Goal: Task Accomplishment & Management: Use online tool/utility

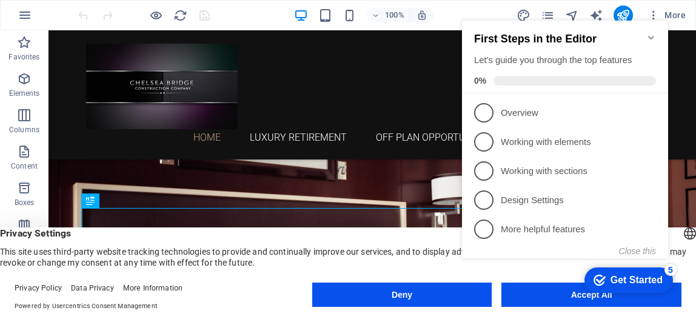
click div "checkmark Get Started 5 First Steps in the Editor Let's guide you through the t…"
click at [634, 280] on div "Get Started" at bounding box center [636, 280] width 52 height 11
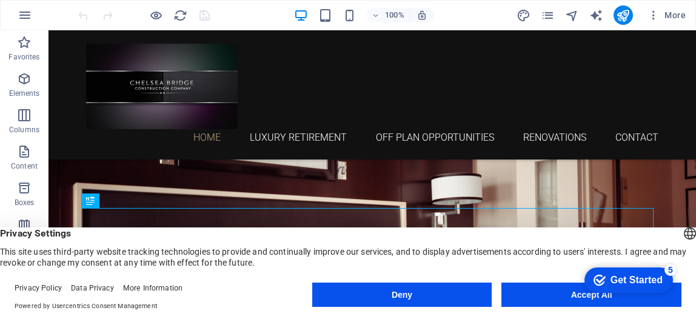
click at [569, 294] on button "Accept All" at bounding box center [591, 294] width 180 height 24
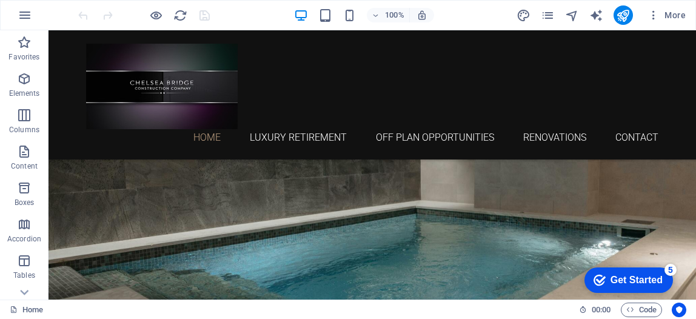
scroll to position [1458, 0]
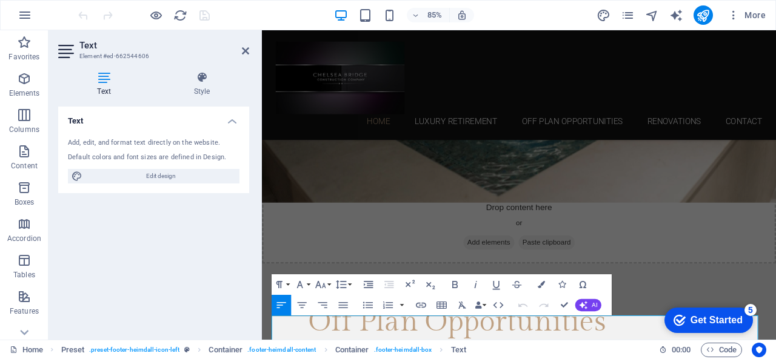
scroll to position [1416, 0]
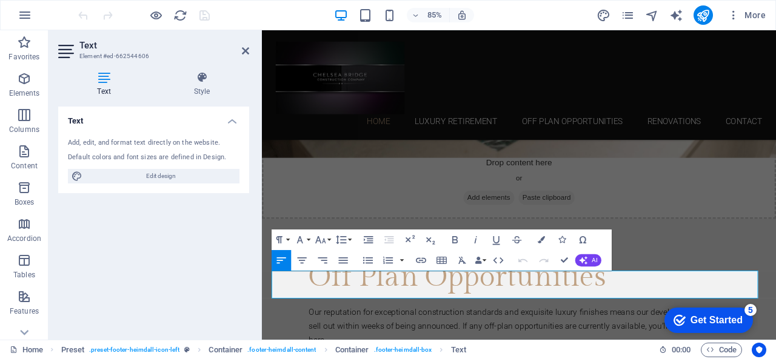
drag, startPoint x: 861, startPoint y: 327, endPoint x: 1030, endPoint y: 378, distance: 176.6
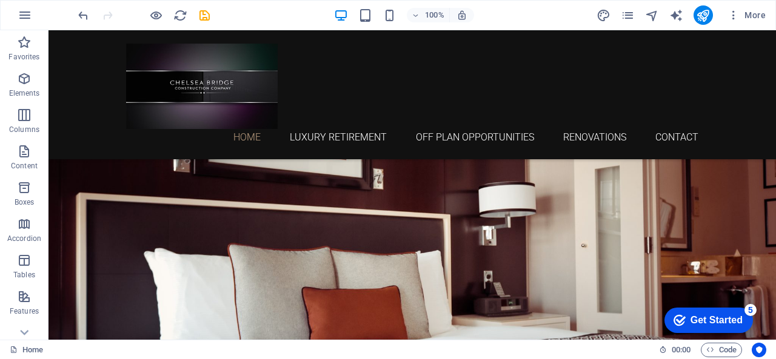
scroll to position [0, 0]
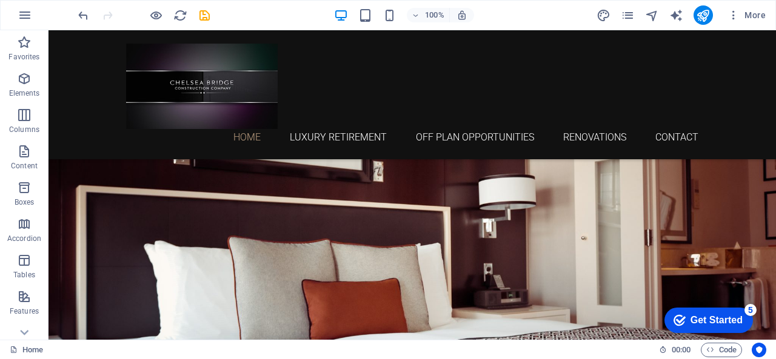
drag, startPoint x: 770, startPoint y: 289, endPoint x: 815, endPoint y: 35, distance: 258.0
click at [324, 136] on nav "Home Luxury Retirement Off Plan Opportunities Renovations Contact" at bounding box center [412, 137] width 572 height 16
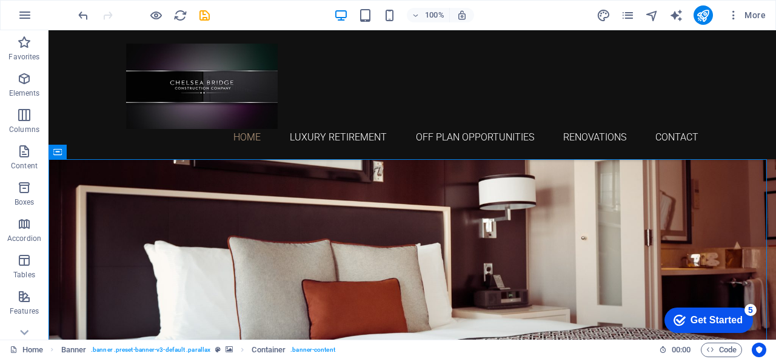
click at [695, 309] on div "5" at bounding box center [750, 310] width 12 height 12
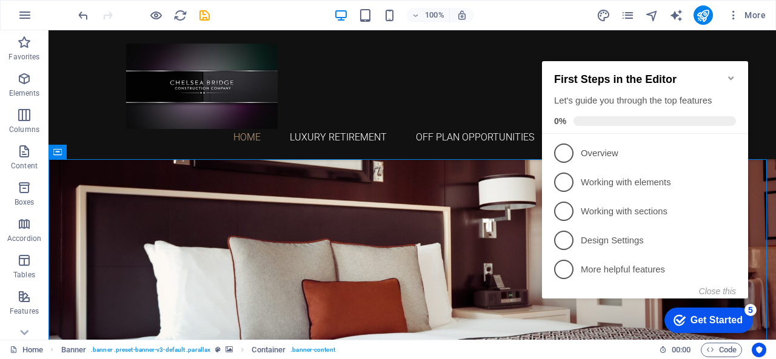
click at [695, 73] on icon "Minimize checklist" at bounding box center [731, 78] width 10 height 10
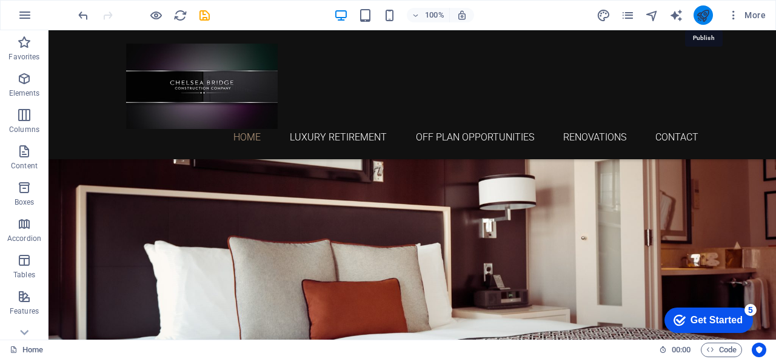
click at [695, 15] on icon "publish" at bounding box center [703, 15] width 14 height 14
